Goal: Task Accomplishment & Management: Use online tool/utility

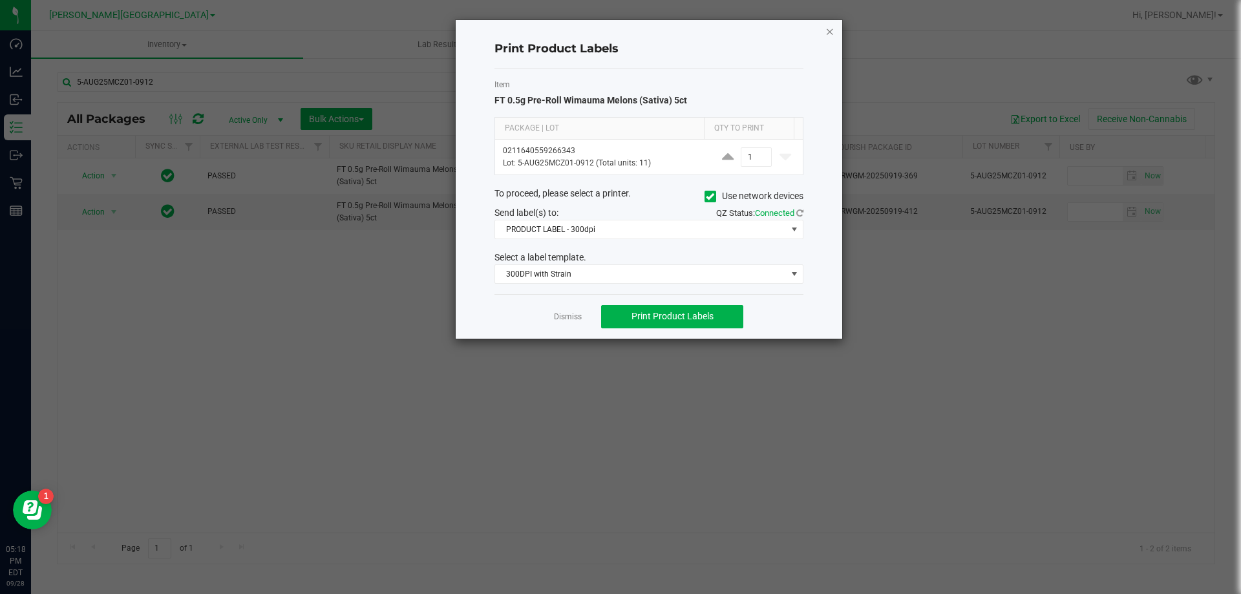
click at [826, 28] on icon "button" at bounding box center [830, 31] width 9 height 16
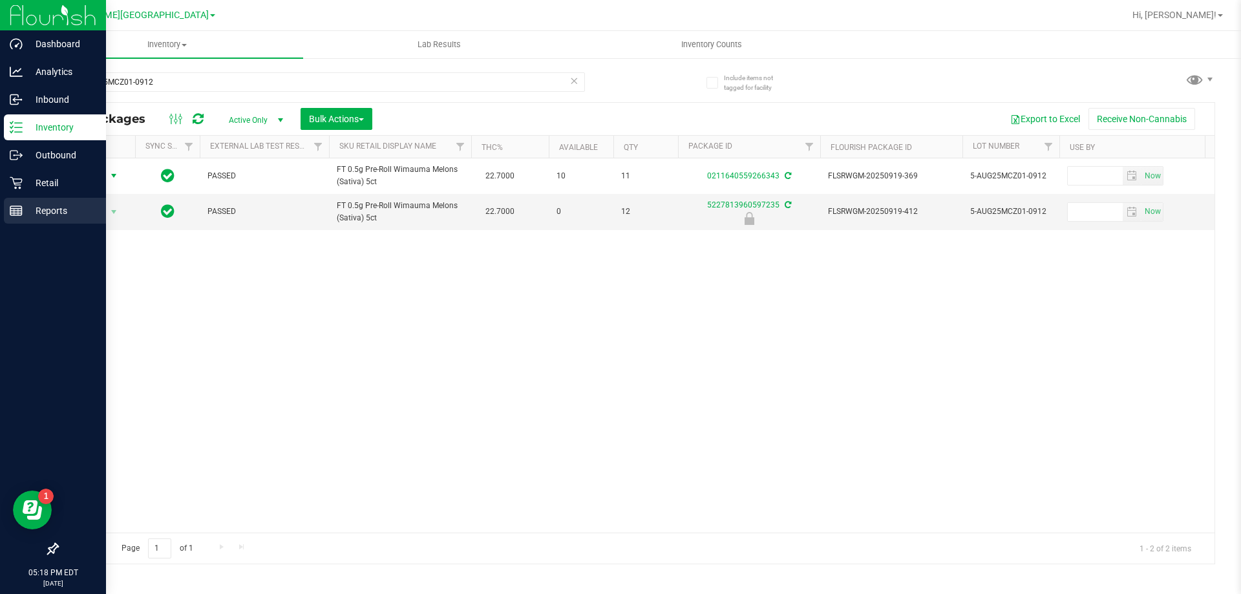
click at [38, 213] on p "Reports" at bounding box center [62, 211] width 78 height 16
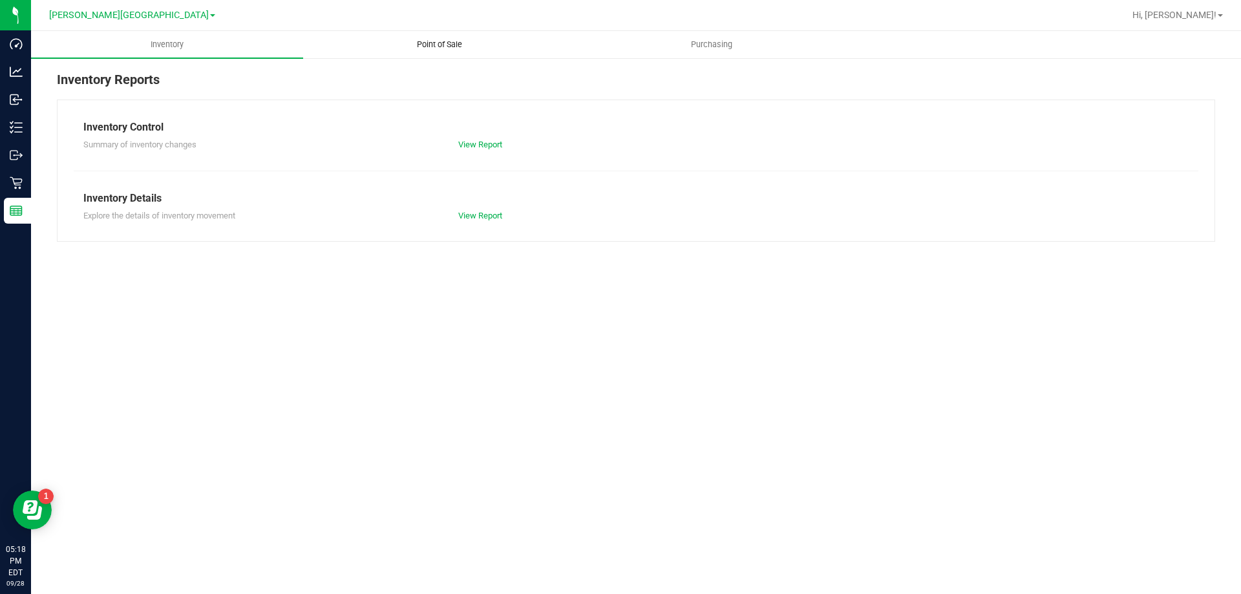
click at [454, 46] on span "Point of Sale" at bounding box center [440, 45] width 80 height 12
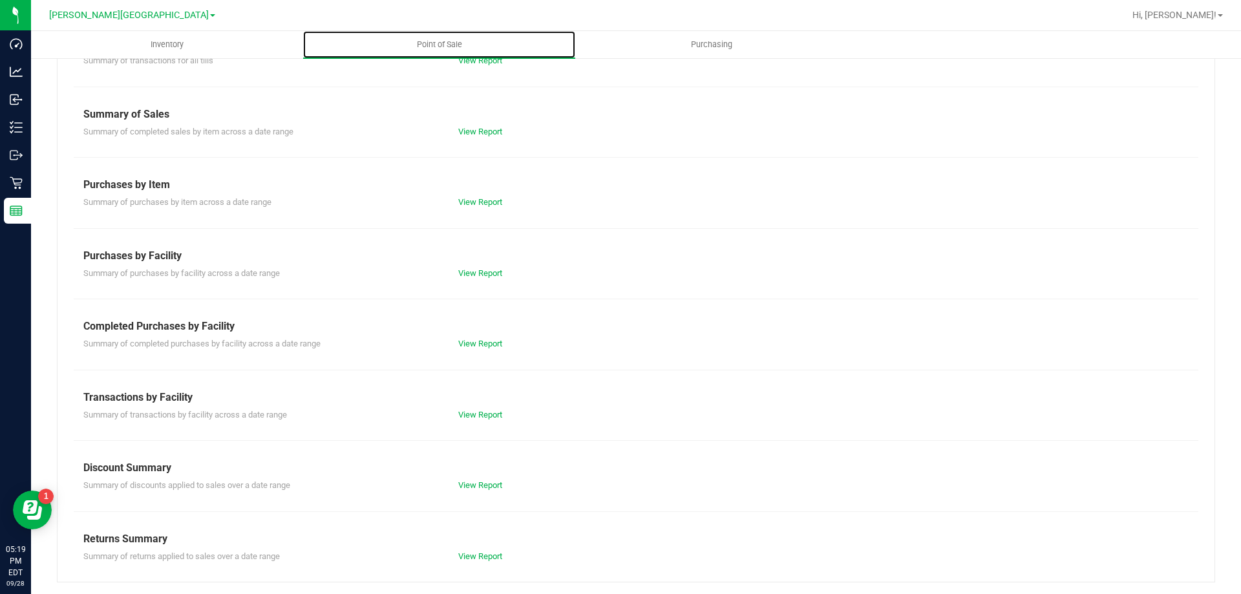
scroll to position [85, 0]
click at [478, 341] on link "View Report" at bounding box center [480, 342] width 44 height 10
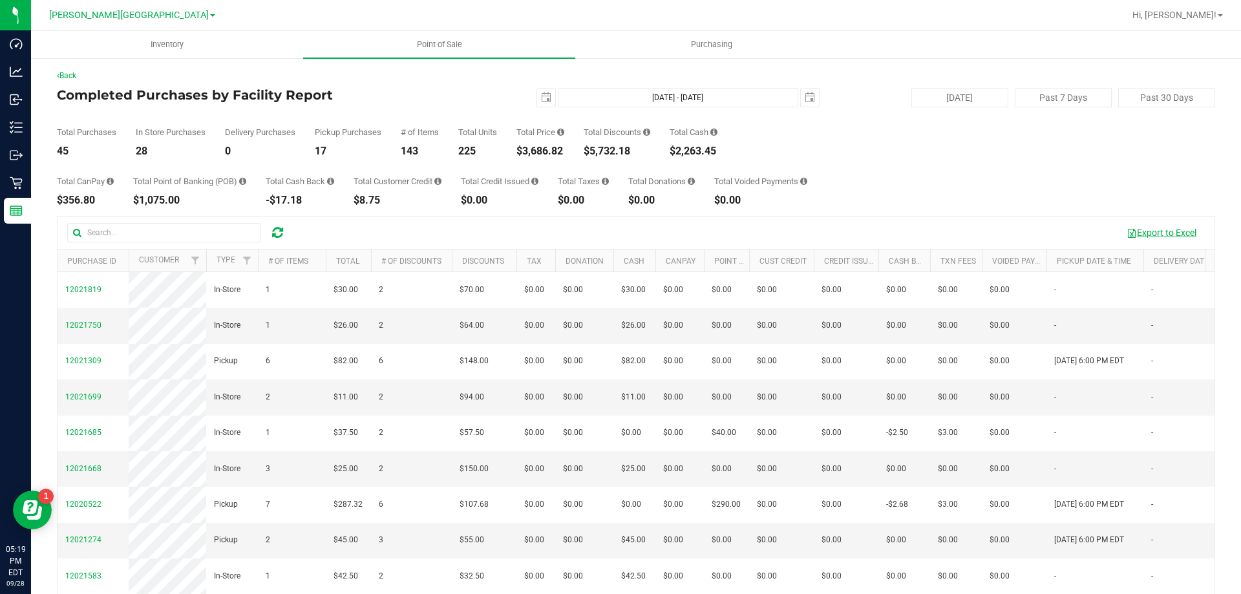
click at [1137, 231] on button "Export to Excel" at bounding box center [1161, 233] width 87 height 22
